Goal: Find specific page/section: Find specific page/section

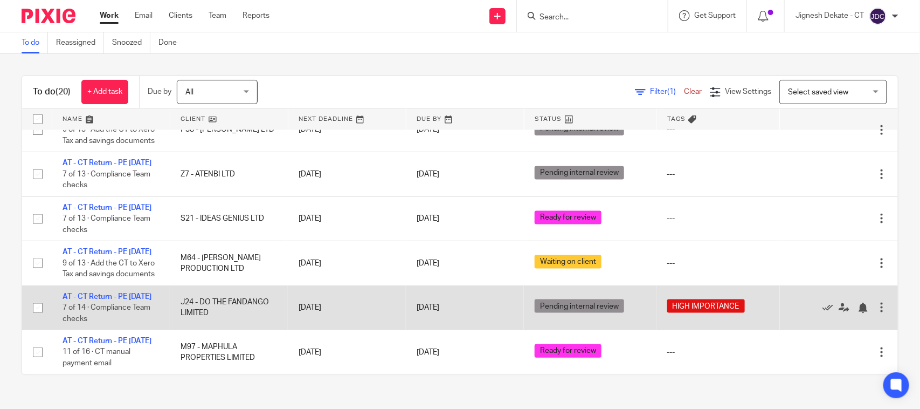
scroll to position [817, 0]
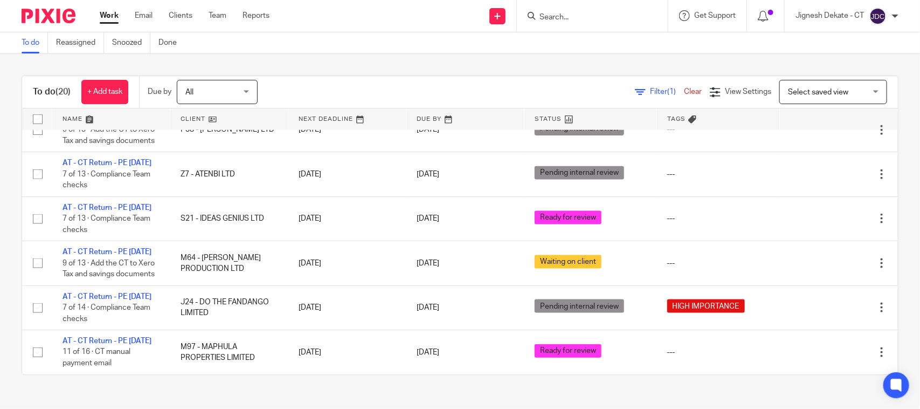
click at [552, 19] on input "Search" at bounding box center [587, 18] width 97 height 10
type input "D72"
click at [585, 47] on link at bounding box center [628, 46] width 182 height 25
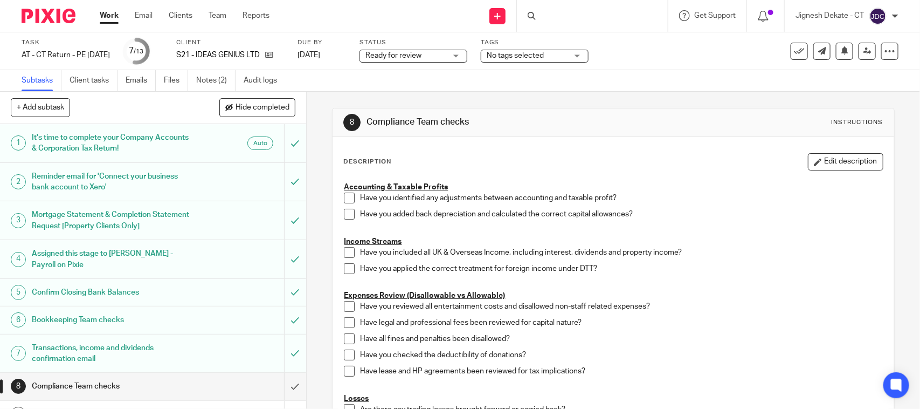
click at [562, 17] on div at bounding box center [592, 16] width 151 height 32
click at [541, 15] on div at bounding box center [592, 16] width 151 height 32
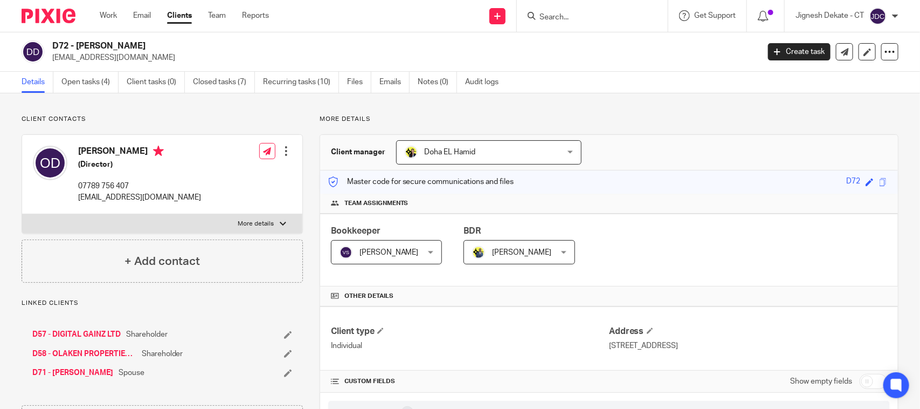
click at [567, 19] on input "Search" at bounding box center [587, 18] width 97 height 10
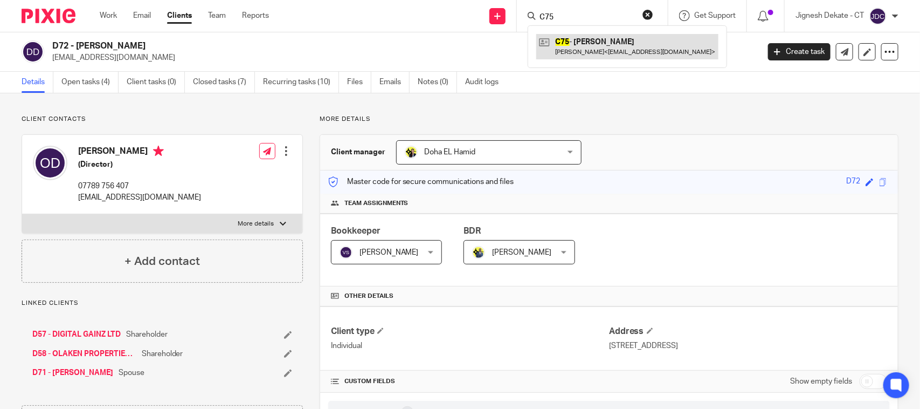
type input "C75"
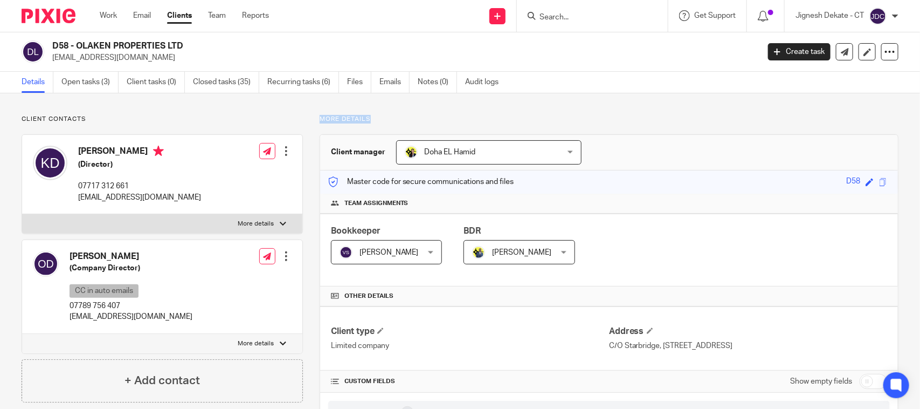
drag, startPoint x: 368, startPoint y: 120, endPoint x: 307, endPoint y: 111, distance: 61.6
click at [552, 19] on input "Search" at bounding box center [587, 18] width 97 height 10
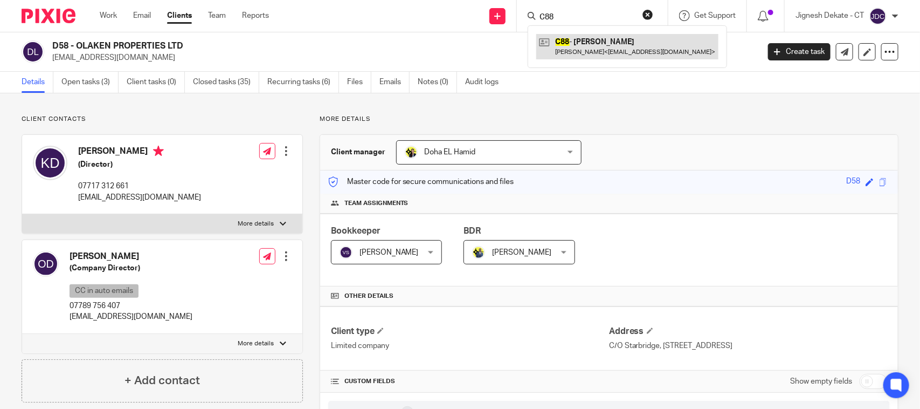
type input "C88"
click at [568, 43] on link at bounding box center [628, 46] width 182 height 25
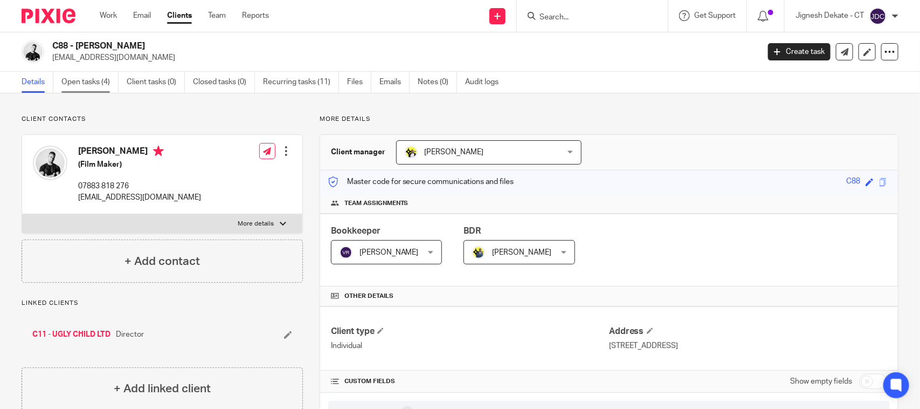
click at [92, 81] on link "Open tasks (4)" at bounding box center [89, 82] width 57 height 21
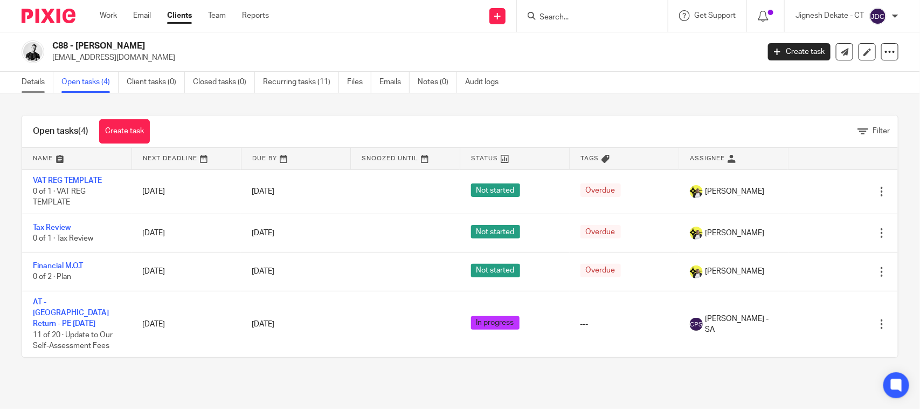
click at [35, 81] on link "Details" at bounding box center [38, 82] width 32 height 21
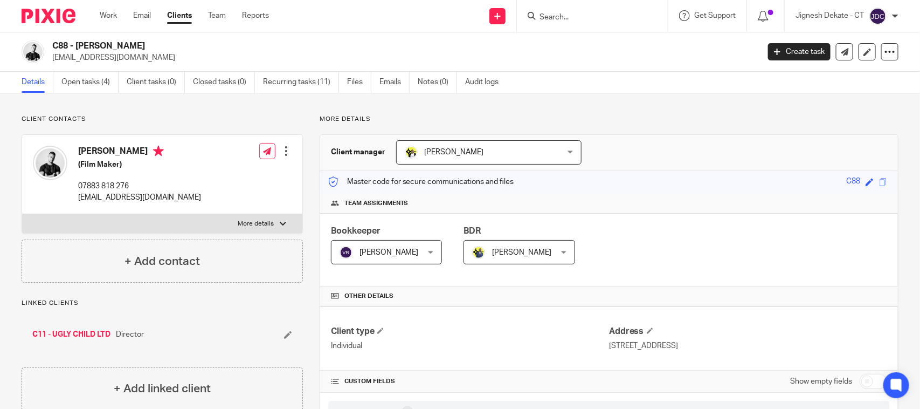
click at [564, 16] on input "Search" at bounding box center [587, 18] width 97 height 10
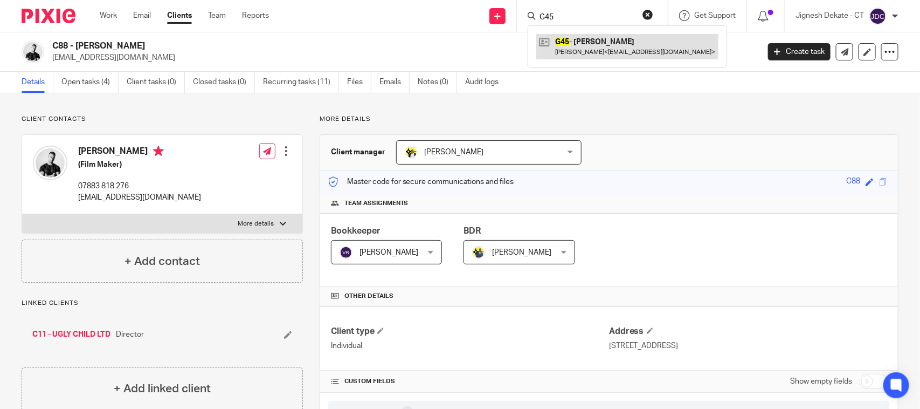
type input "G45"
click at [586, 46] on link at bounding box center [628, 46] width 182 height 25
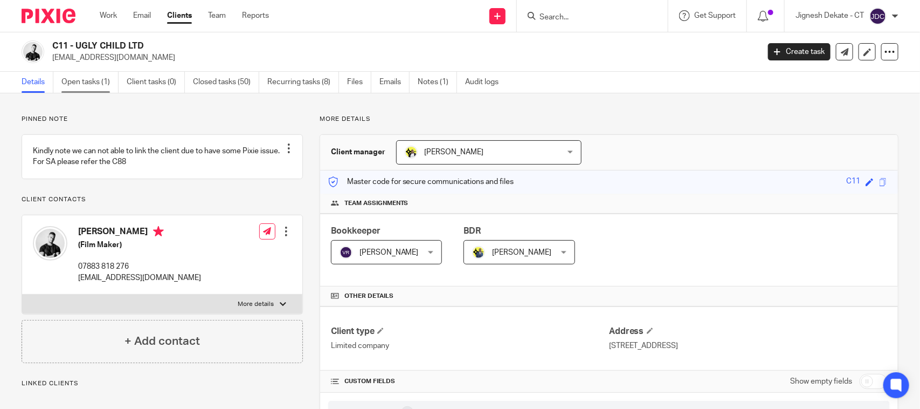
click at [79, 83] on link "Open tasks (1)" at bounding box center [89, 82] width 57 height 21
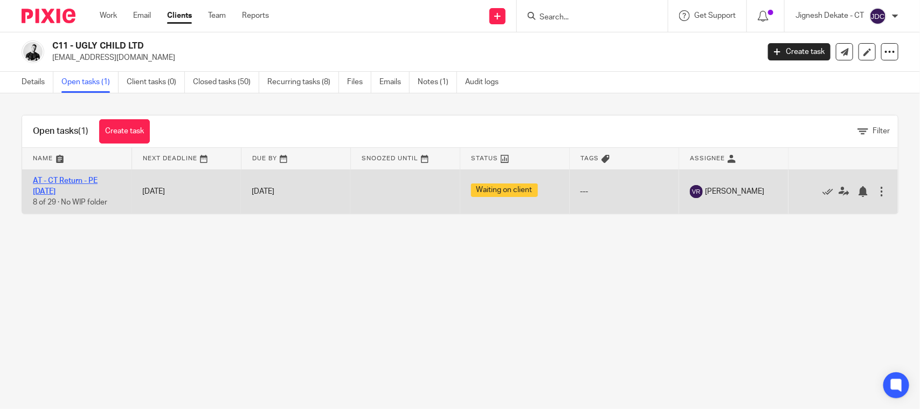
click at [51, 181] on link "AT - CT Return - PE [DATE]" at bounding box center [65, 186] width 65 height 18
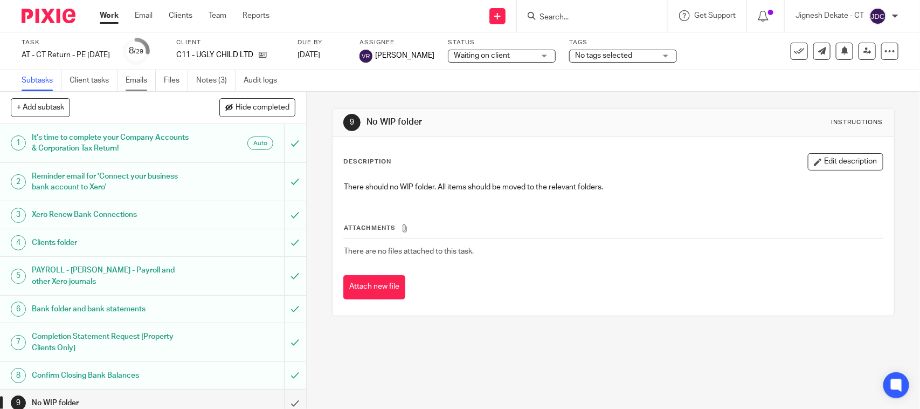
click at [140, 84] on link "Emails" at bounding box center [141, 80] width 30 height 21
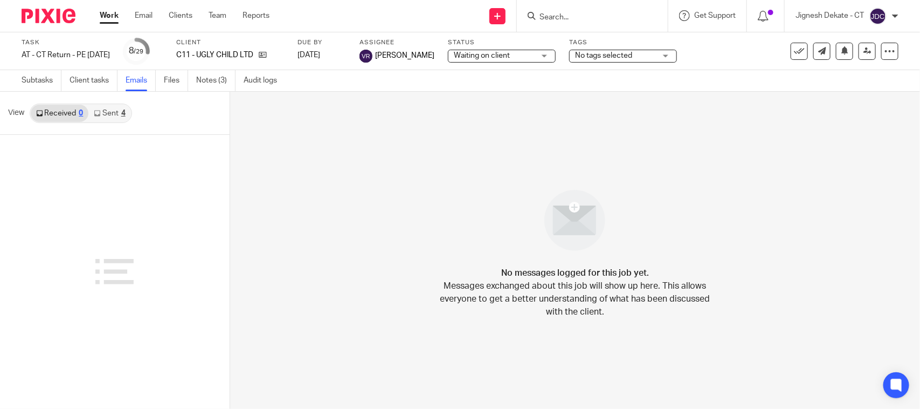
click at [117, 114] on link "Sent 4" at bounding box center [109, 113] width 42 height 17
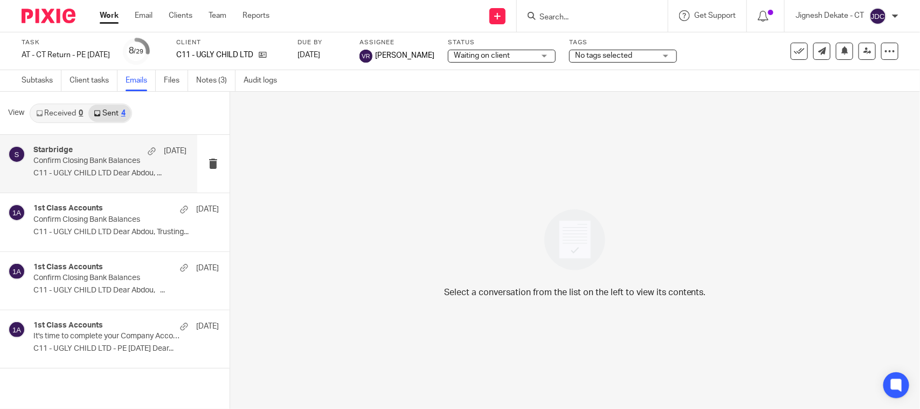
click at [92, 169] on p "C11 - UGLY CHILD LTD Dear Abdou, ..." at bounding box center [109, 173] width 153 height 9
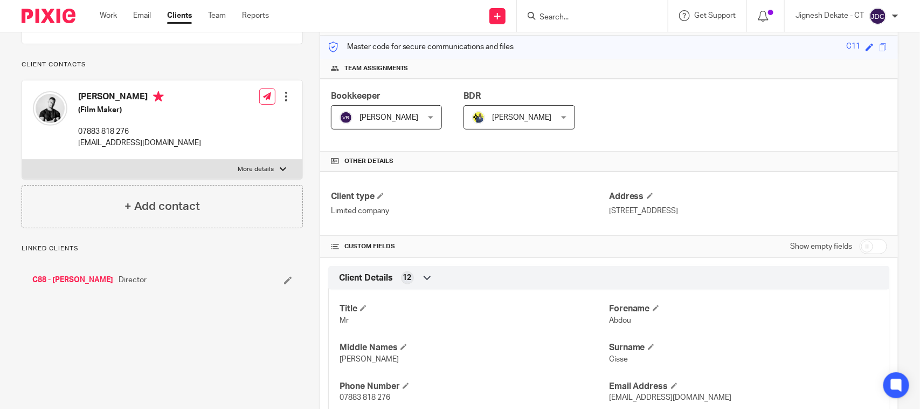
scroll to position [404, 0]
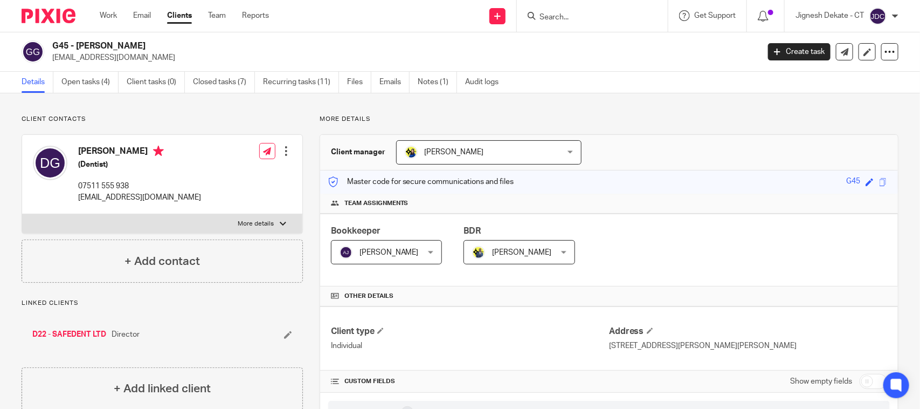
click at [546, 17] on input "Search" at bounding box center [587, 18] width 97 height 10
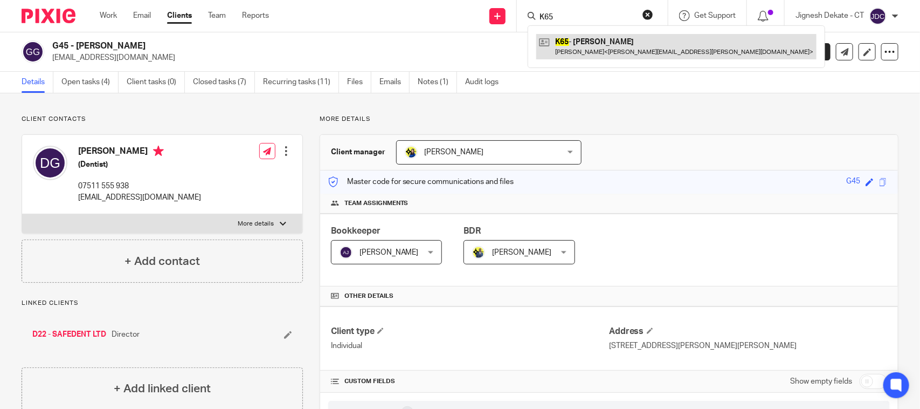
type input "K65"
click at [575, 49] on link at bounding box center [677, 46] width 280 height 25
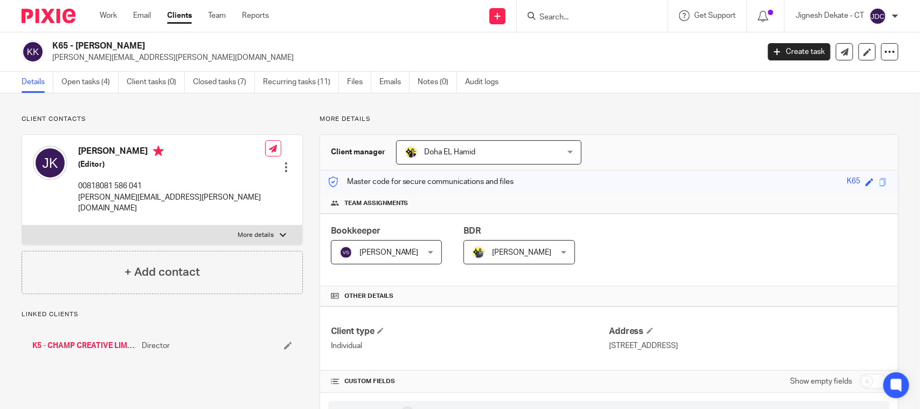
click at [214, 116] on p "Client contacts" at bounding box center [162, 119] width 281 height 9
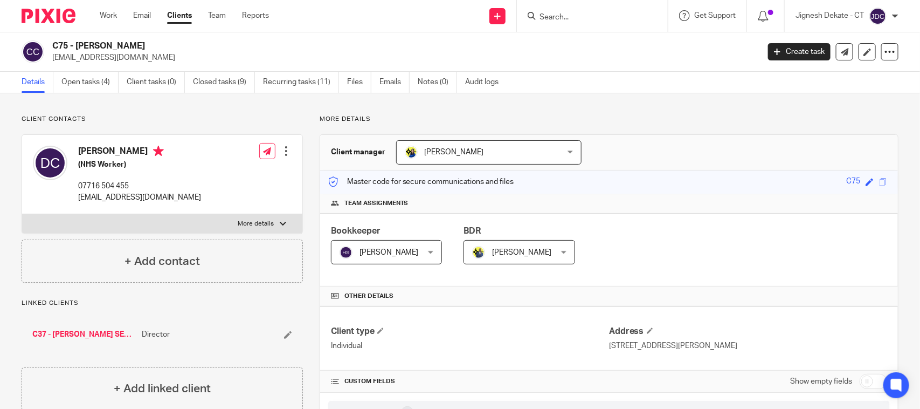
click at [552, 19] on input "Search" at bounding box center [587, 18] width 97 height 10
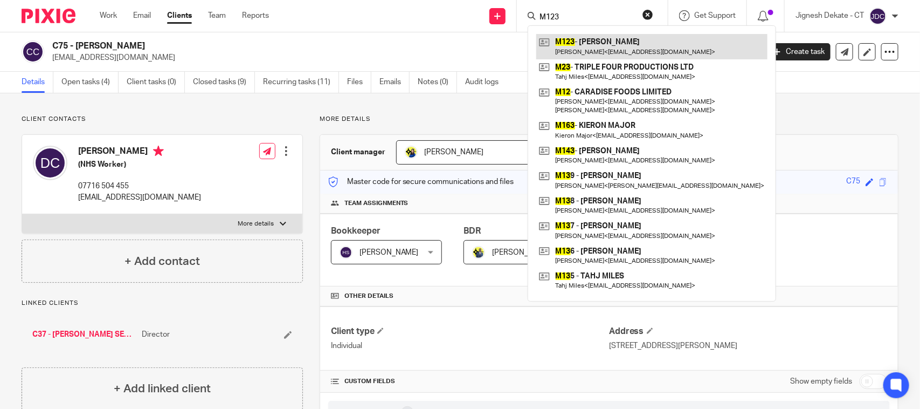
type input "M123"
click at [586, 47] on link at bounding box center [652, 46] width 231 height 25
